Goal: Information Seeking & Learning: Learn about a topic

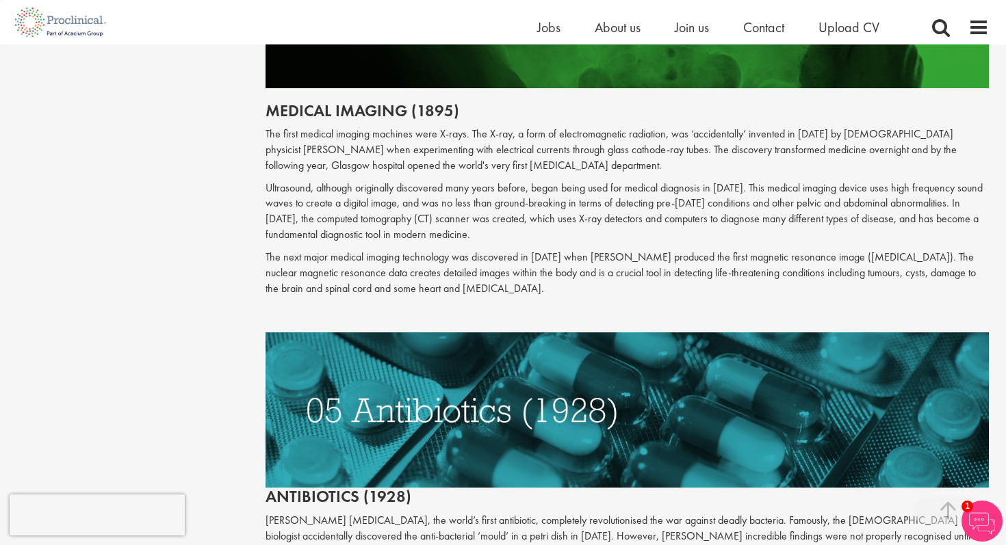
scroll to position [1756, 0]
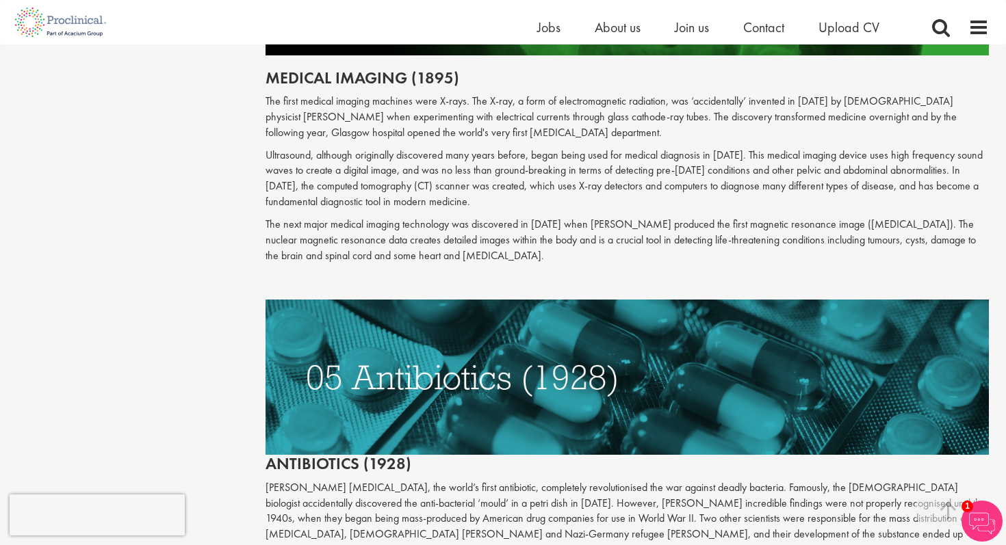
click at [417, 369] on img at bounding box center [628, 377] width 724 height 155
click at [427, 367] on img at bounding box center [628, 377] width 724 height 155
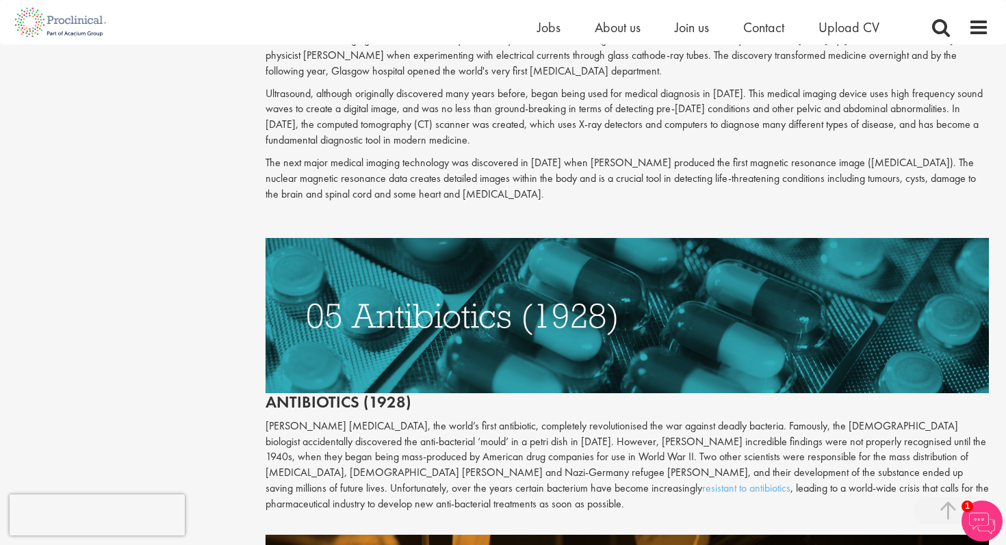
scroll to position [1820, 0]
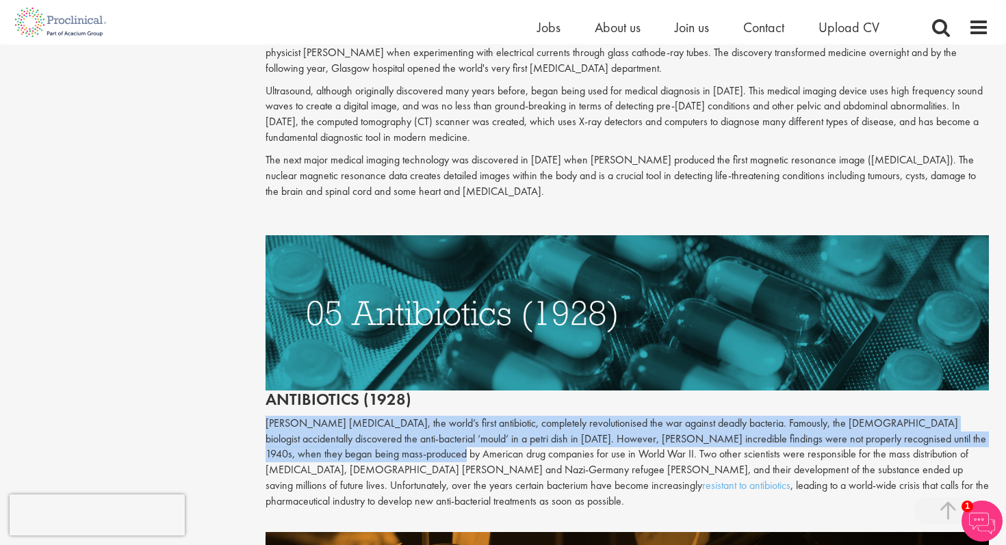
drag, startPoint x: 294, startPoint y: 410, endPoint x: 435, endPoint y: 443, distance: 144.9
click at [435, 443] on div "Content types Quizzes Blogs Guidebooks Videos Infographics Case studies Press r…" at bounding box center [503, 254] width 992 height 3857
click at [435, 443] on p "[PERSON_NAME] [MEDICAL_DATA], the world’s first antibiotic, completely revoluti…" at bounding box center [628, 463] width 724 height 94
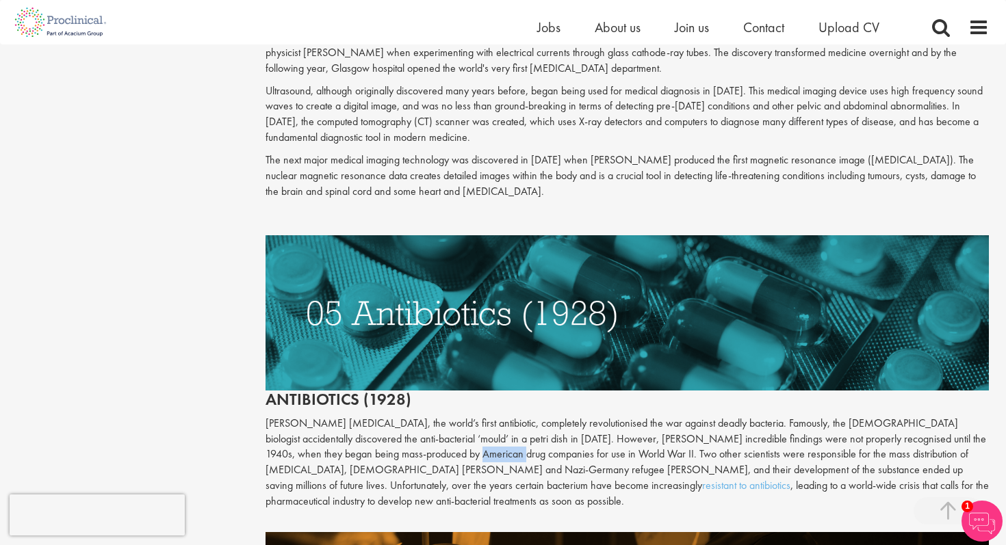
click at [435, 443] on p "[PERSON_NAME] [MEDICAL_DATA], the world’s first antibiotic, completely revoluti…" at bounding box center [628, 463] width 724 height 94
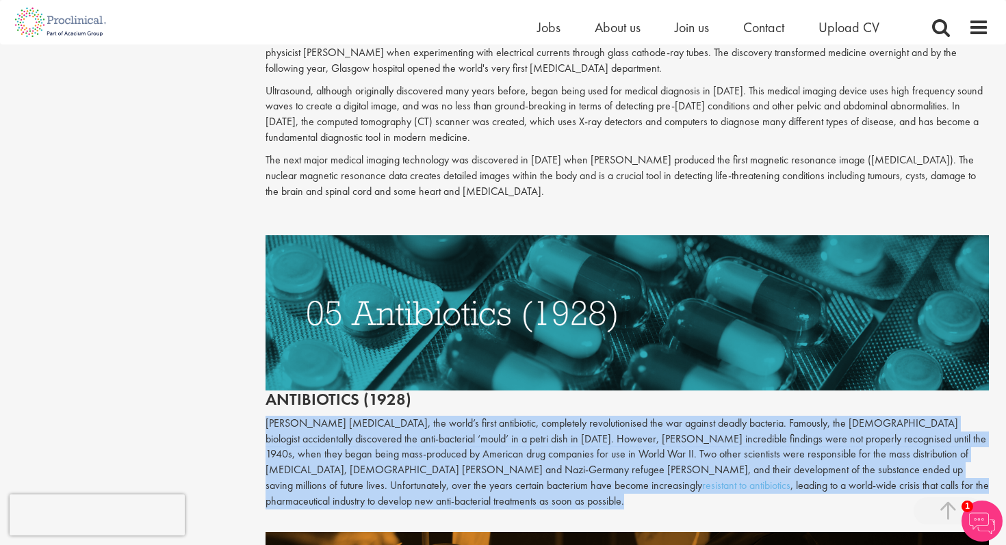
click at [435, 443] on p "[PERSON_NAME] [MEDICAL_DATA], the world’s first antibiotic, completely revoluti…" at bounding box center [628, 463] width 724 height 94
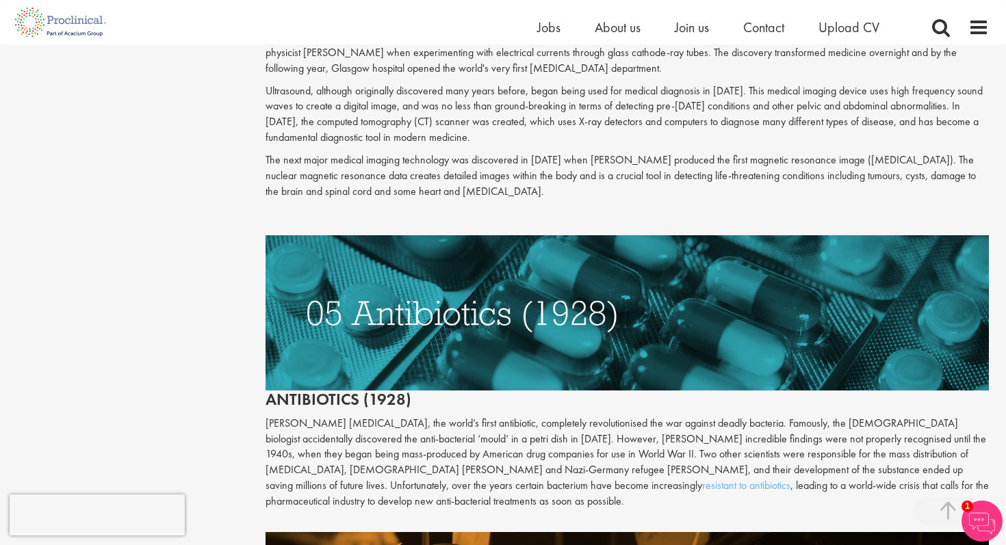
click at [415, 443] on p "[PERSON_NAME] [MEDICAL_DATA], the world’s first antibiotic, completely revoluti…" at bounding box center [628, 463] width 724 height 94
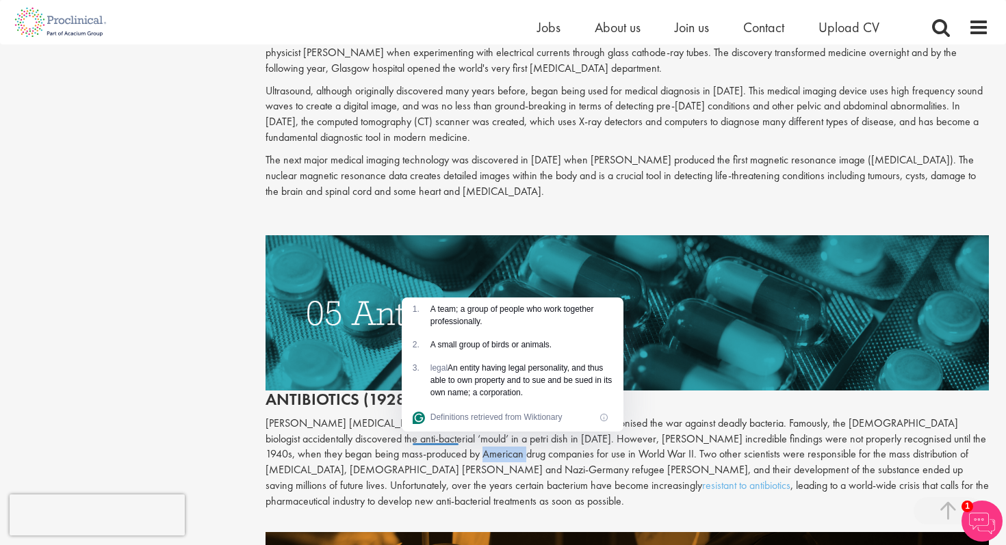
click at [415, 443] on div at bounding box center [436, 439] width 46 height 14
click at [372, 466] on p "[PERSON_NAME] [MEDICAL_DATA], the world’s first antibiotic, completely revoluti…" at bounding box center [628, 463] width 724 height 94
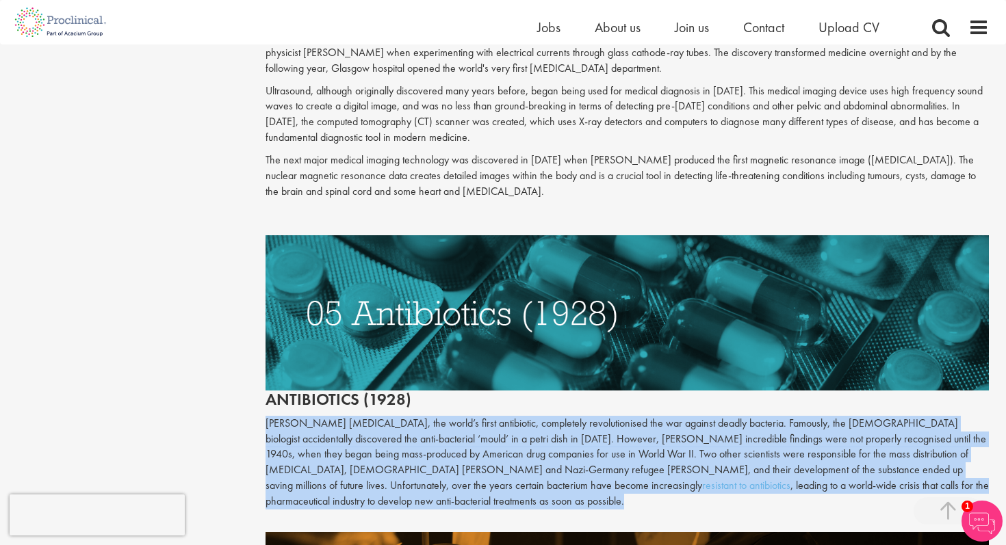
drag, startPoint x: 322, startPoint y: 486, endPoint x: 263, endPoint y: 401, distance: 102.9
click at [263, 401] on div "The top 10 medical advances in history Author: [PERSON_NAME] Posting date: [DAT…" at bounding box center [627, 254] width 745 height 3843
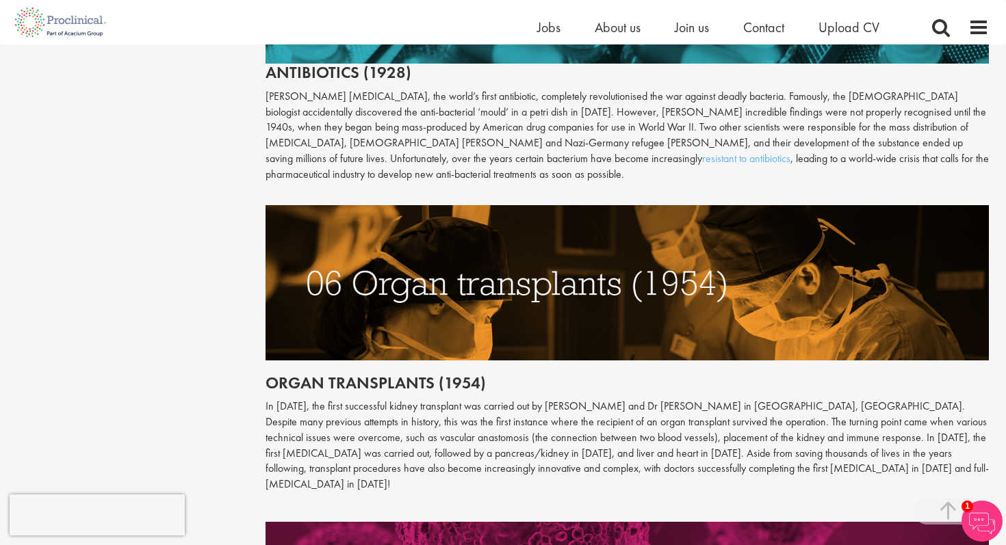
scroll to position [2162, 0]
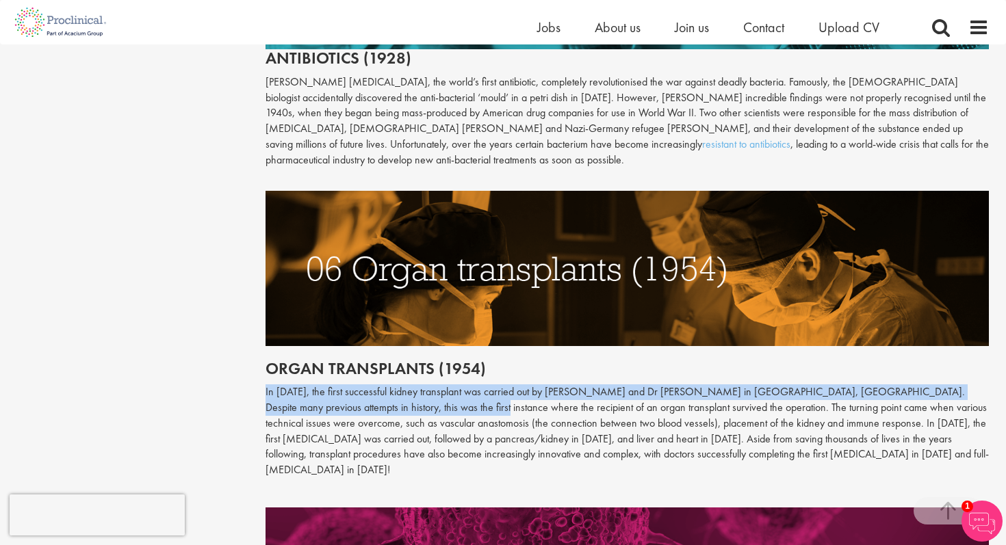
drag, startPoint x: 259, startPoint y: 365, endPoint x: 438, endPoint y: 398, distance: 182.4
click at [438, 398] on p "In [DATE], the first successful kidney transplant was carried out by [PERSON_NA…" at bounding box center [628, 432] width 724 height 94
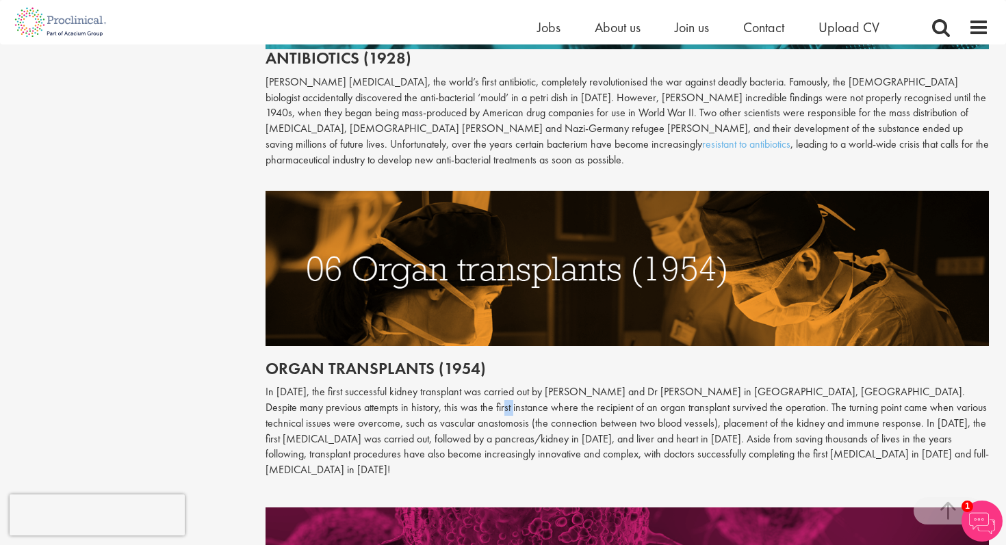
click at [438, 398] on p "In [DATE], the first successful kidney transplant was carried out by [PERSON_NA…" at bounding box center [628, 432] width 724 height 94
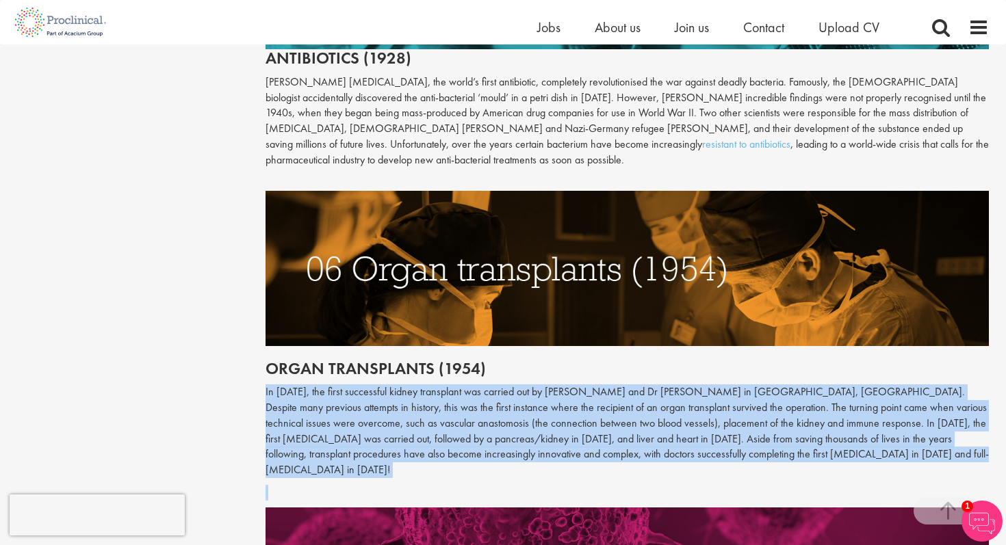
click at [438, 398] on p "In [DATE], the first successful kidney transplant was carried out by [PERSON_NA…" at bounding box center [628, 432] width 724 height 94
drag, startPoint x: 438, startPoint y: 398, endPoint x: 428, endPoint y: 398, distance: 9.6
click at [428, 398] on p "In [DATE], the first successful kidney transplant was carried out by [PERSON_NA…" at bounding box center [628, 432] width 724 height 94
